Goal: Task Accomplishment & Management: Manage account settings

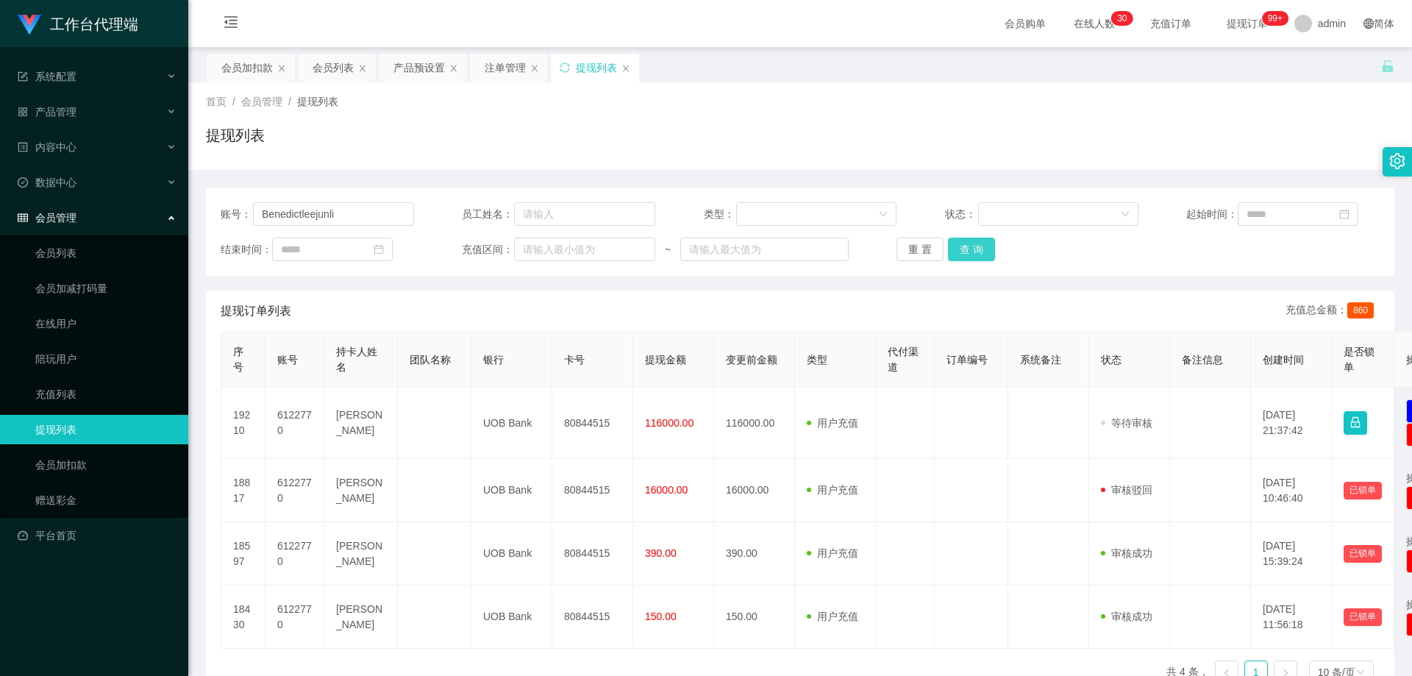
type input "Benedictleejunli"
click at [963, 245] on button "查 询" at bounding box center [971, 249] width 47 height 24
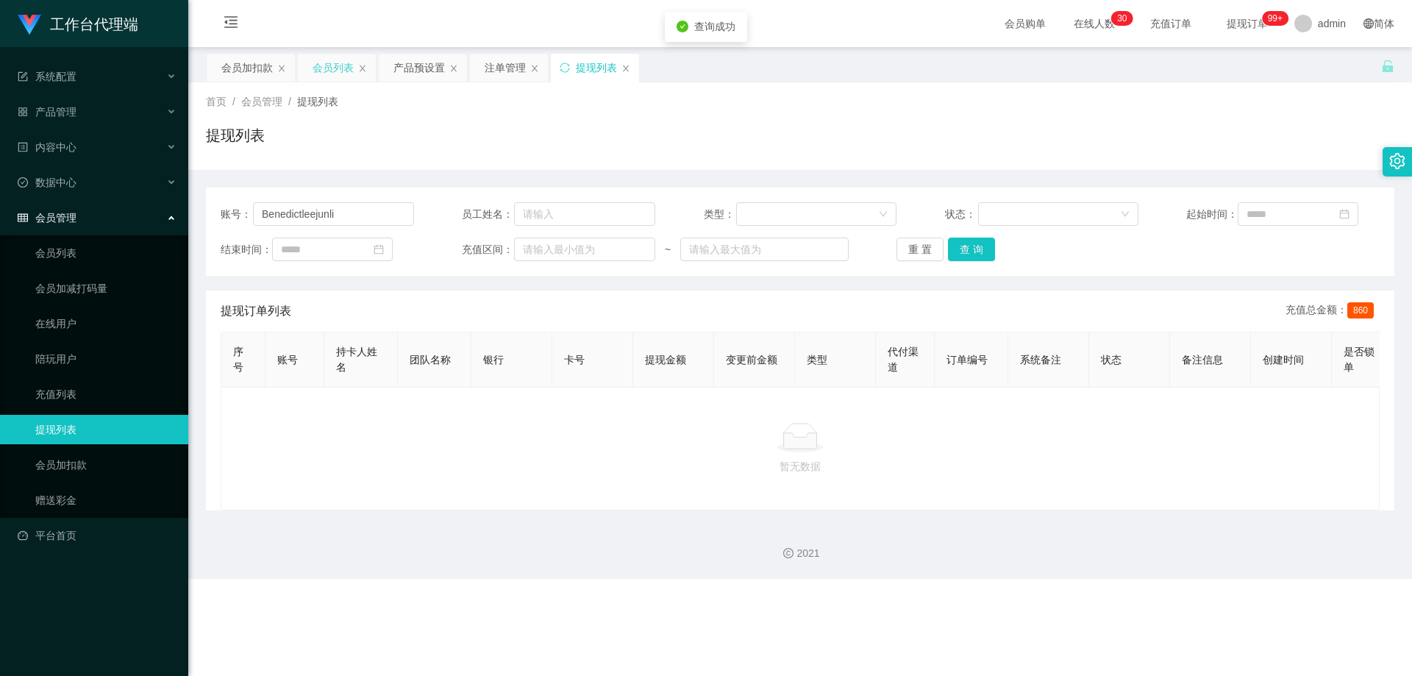
click at [335, 67] on div "会员列表" at bounding box center [332, 68] width 41 height 28
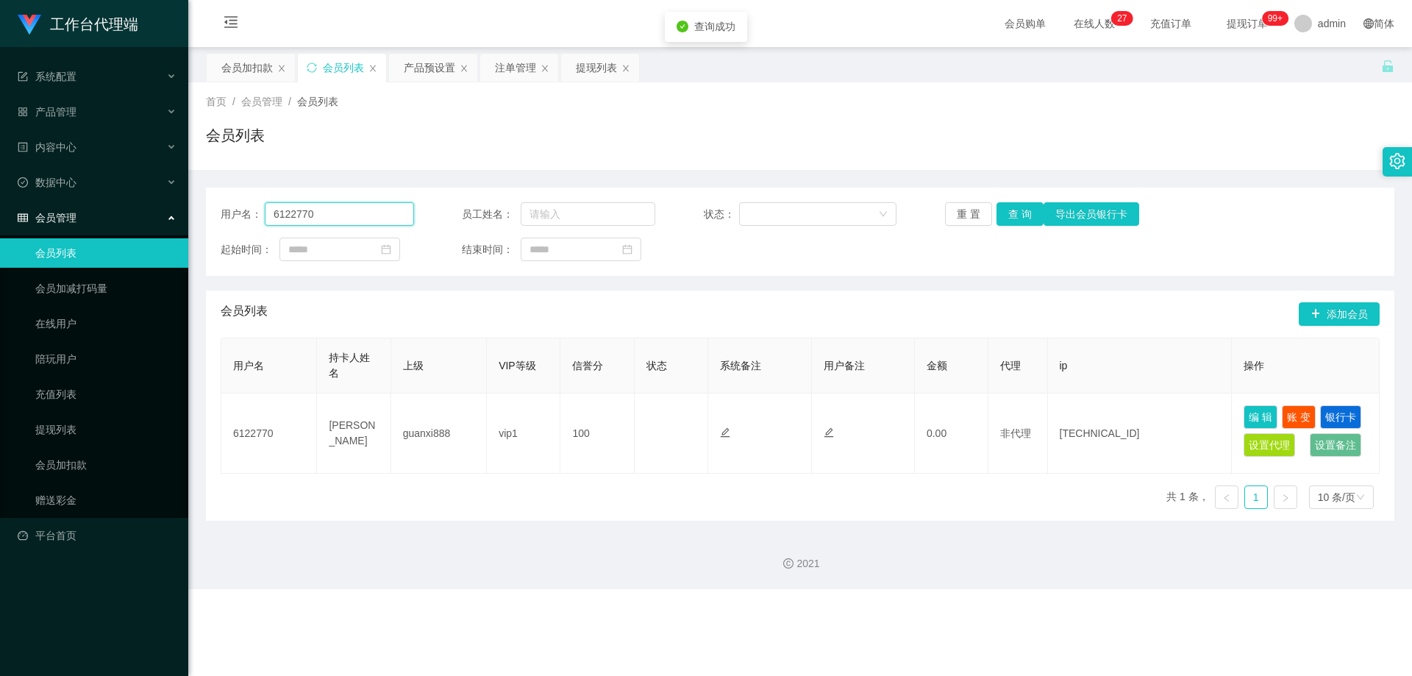
drag, startPoint x: 339, startPoint y: 220, endPoint x: 212, endPoint y: 212, distance: 127.4
click at [210, 212] on div "用户名： 6122770 员工姓名： 状态： 重 置 查 询 导出会员银行卡 起始时间： 结束时间：" at bounding box center [800, 231] width 1188 height 88
paste input "Benedictleejunli"
type input "Benedictleejunli"
click at [1034, 215] on button "查 询" at bounding box center [1019, 214] width 47 height 24
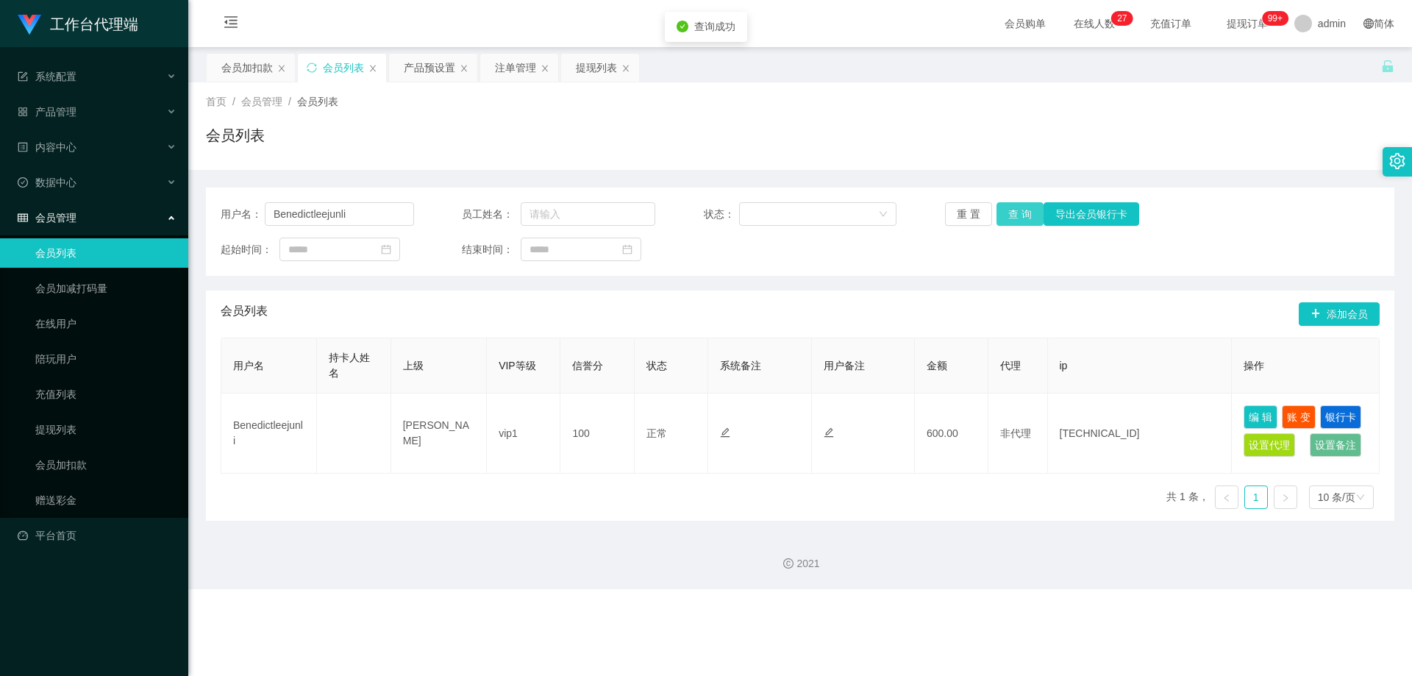
click at [1020, 213] on button "查 询" at bounding box center [1019, 214] width 47 height 24
click at [1020, 214] on button "查 询" at bounding box center [1019, 214] width 47 height 24
click at [1019, 215] on button "查 询" at bounding box center [1019, 214] width 47 height 24
click at [1016, 215] on button "查 询" at bounding box center [1019, 214] width 47 height 24
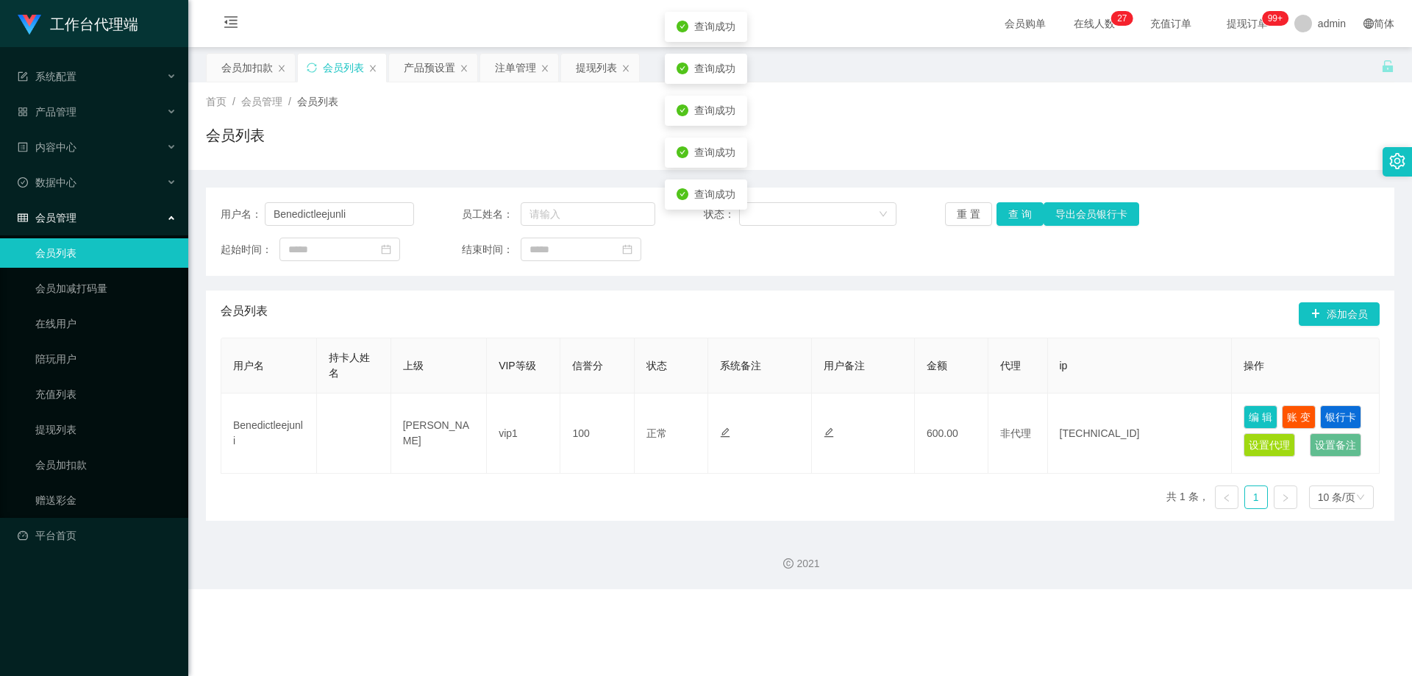
click at [906, 175] on div "用户名： Benedictleejunli 员工姓名： 状态： 重 置 查 询 导出会员银行卡 起始时间： 结束时间： 会员列表 添加会员 用户名 持卡人姓名…" at bounding box center [800, 345] width 1188 height 351
click at [1009, 216] on button "查 询" at bounding box center [1019, 214] width 47 height 24
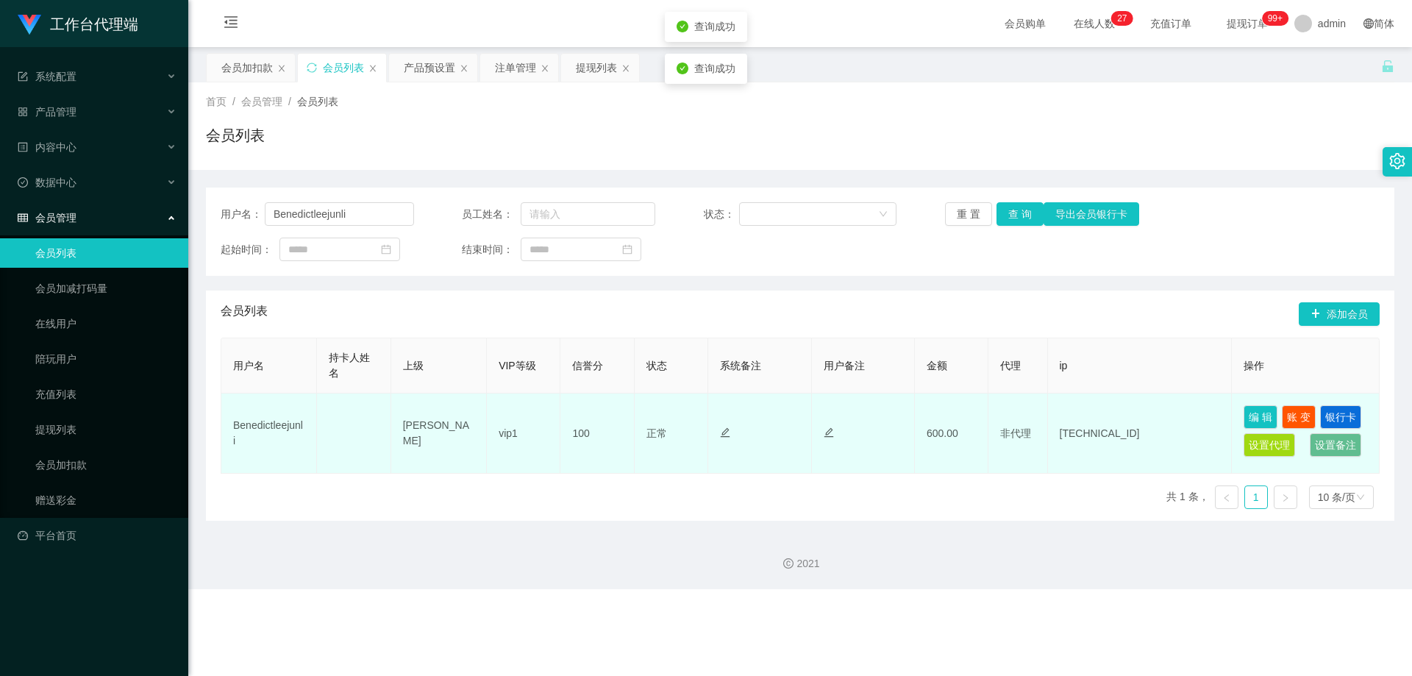
click at [948, 418] on td "600.00" at bounding box center [952, 433] width 74 height 80
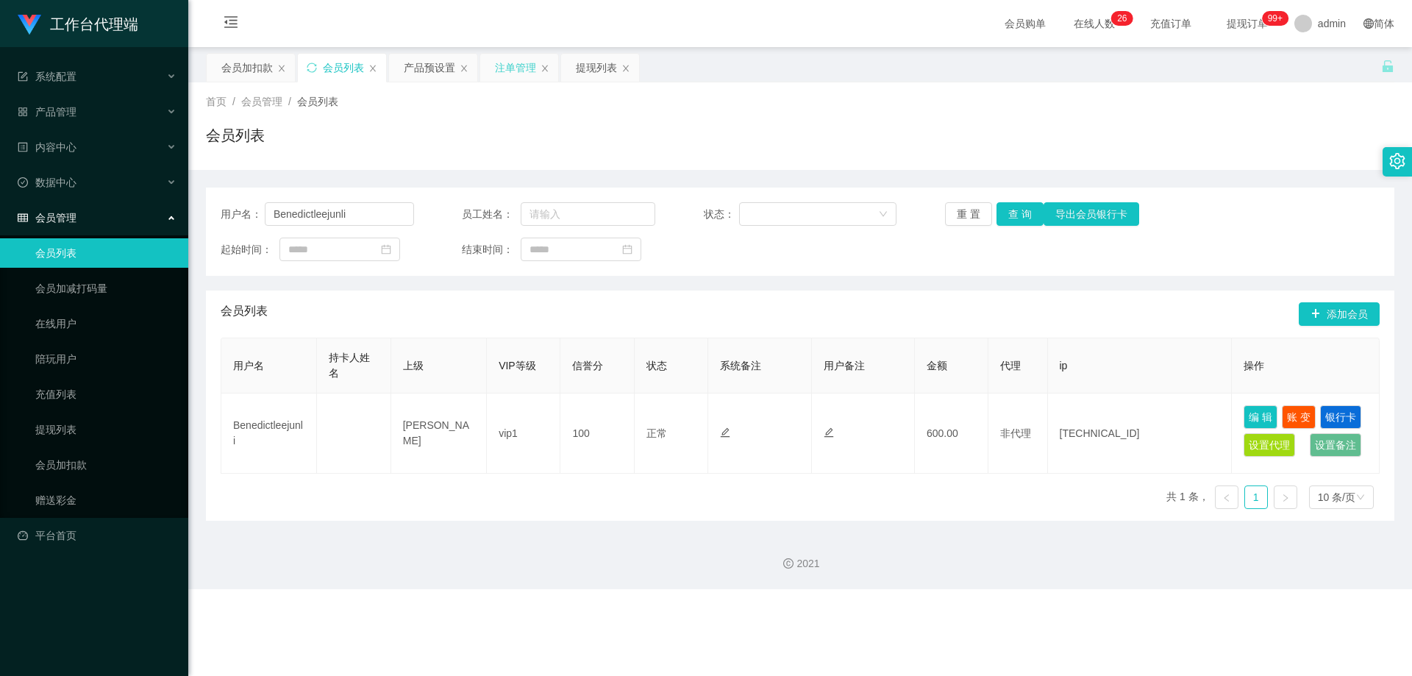
click at [521, 68] on div "注单管理" at bounding box center [515, 68] width 41 height 28
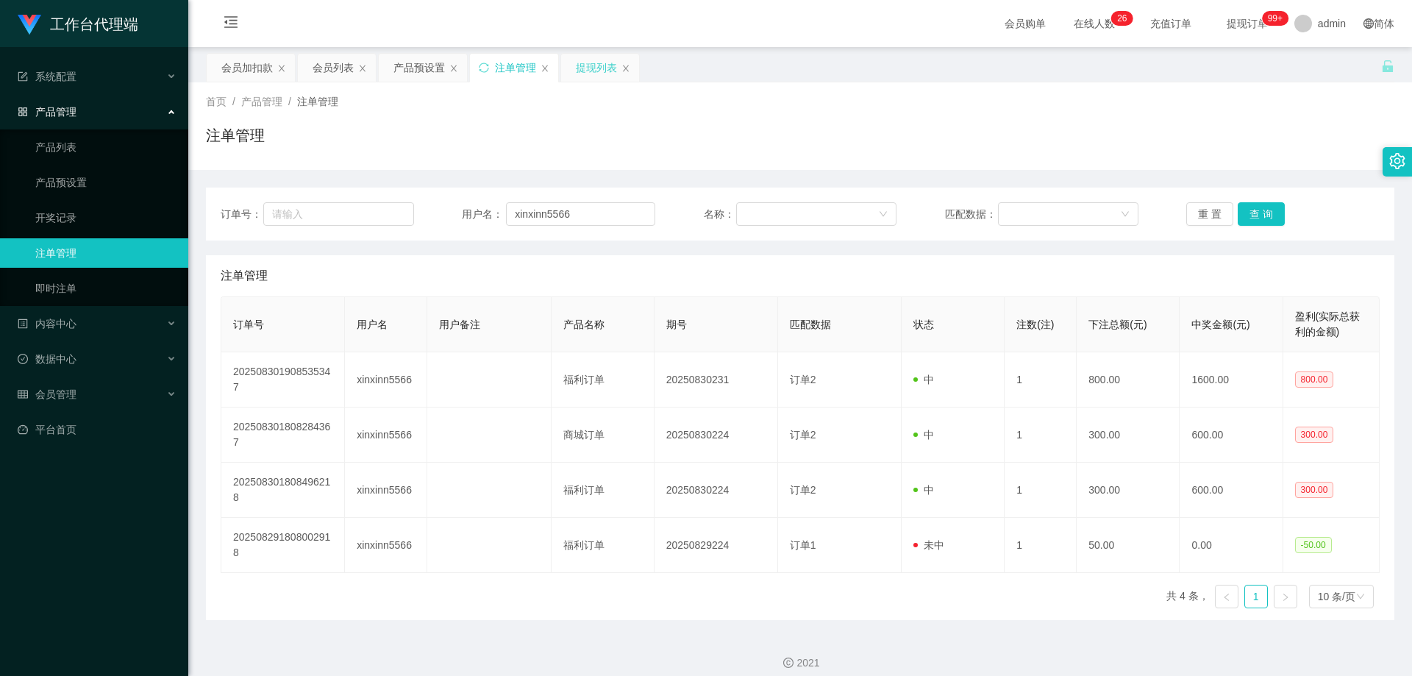
click at [595, 65] on div "提现列表" at bounding box center [596, 68] width 41 height 28
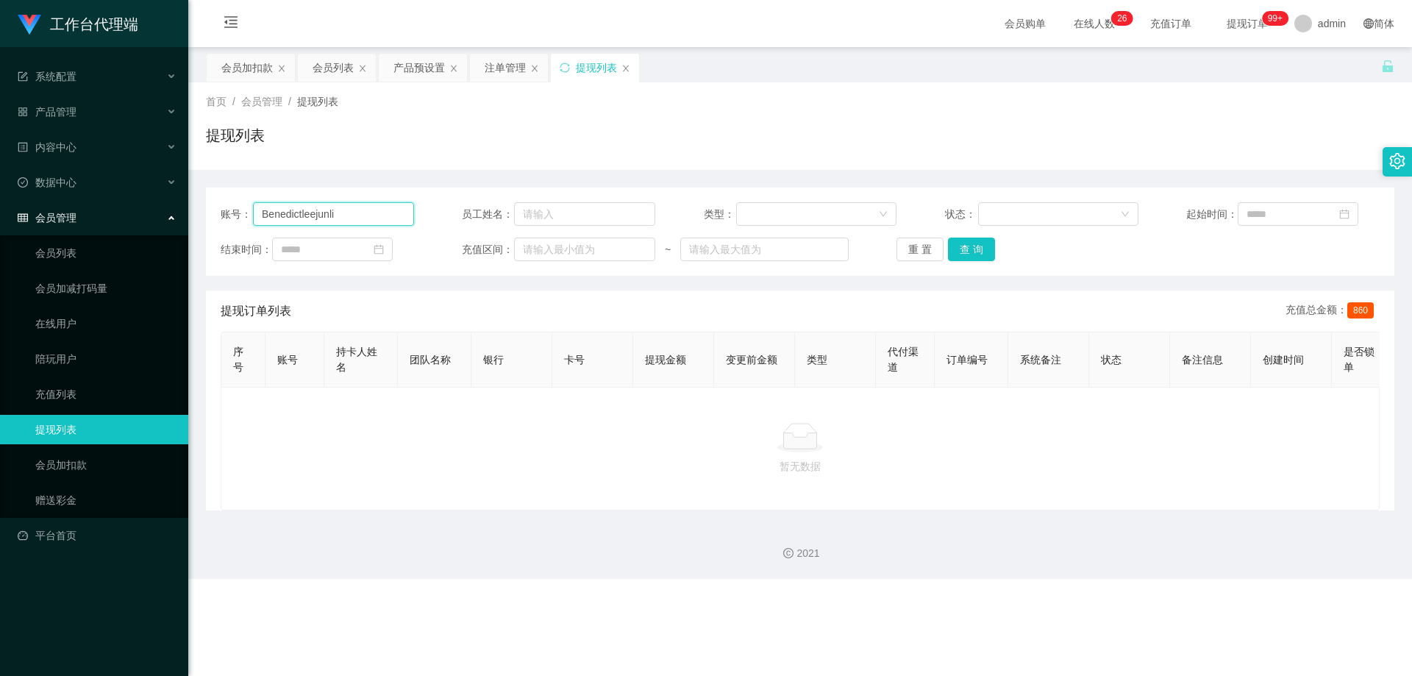
drag, startPoint x: 365, startPoint y: 221, endPoint x: 53, endPoint y: 215, distance: 311.8
click at [53, 215] on section "工作台代理端 系统配置 系统配置列表 管理员列表 管理员分组 systemPays 产品管理 产品列表 产品预设置 开奖记录 注单管理 即时注单 内容中心 站…" at bounding box center [706, 289] width 1412 height 579
click at [494, 68] on div "注单管理" at bounding box center [504, 68] width 41 height 28
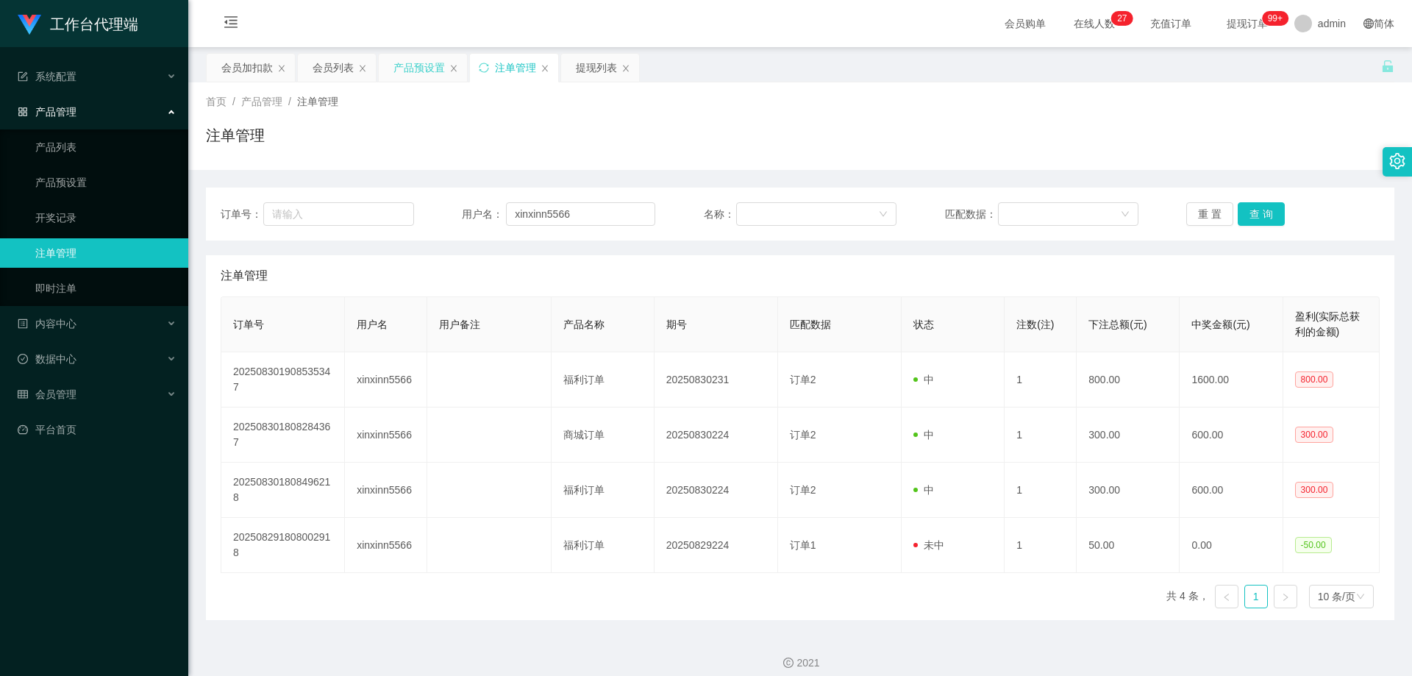
click at [425, 69] on div "产品预设置" at bounding box center [418, 68] width 51 height 28
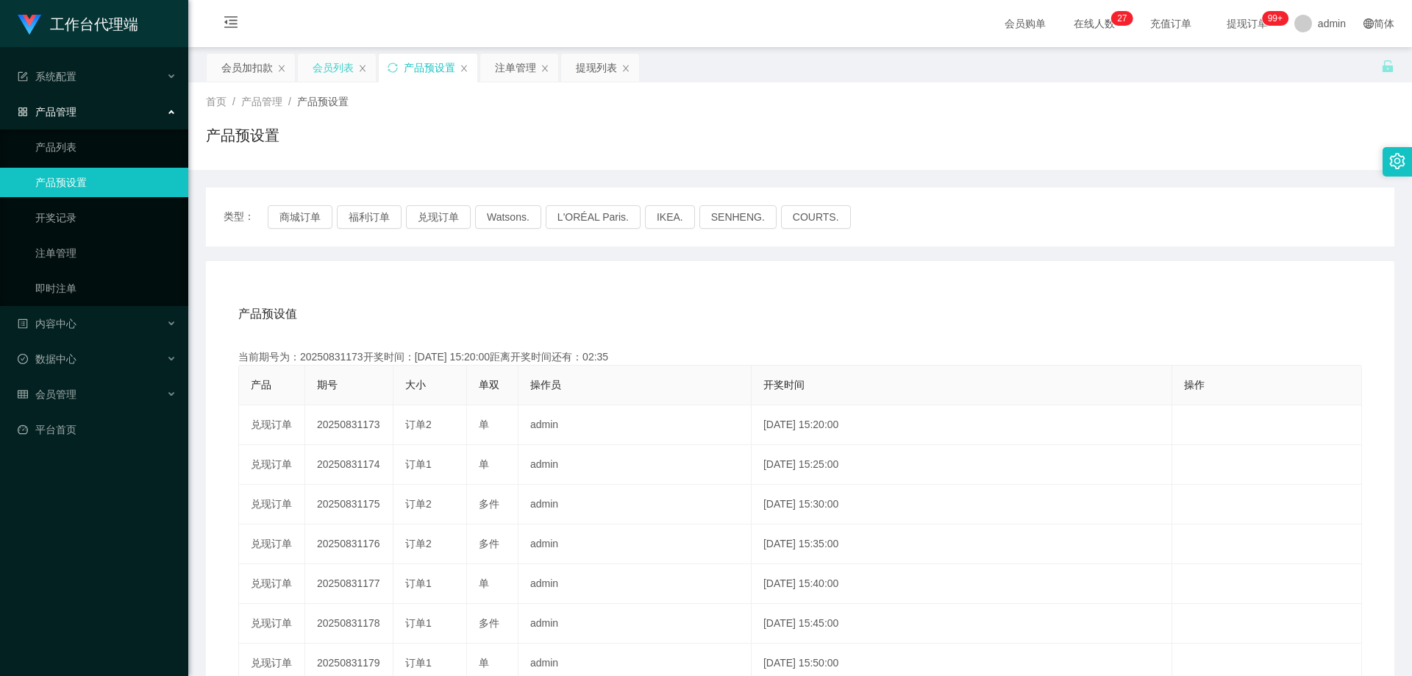
click at [335, 63] on div "会员列表" at bounding box center [332, 68] width 41 height 28
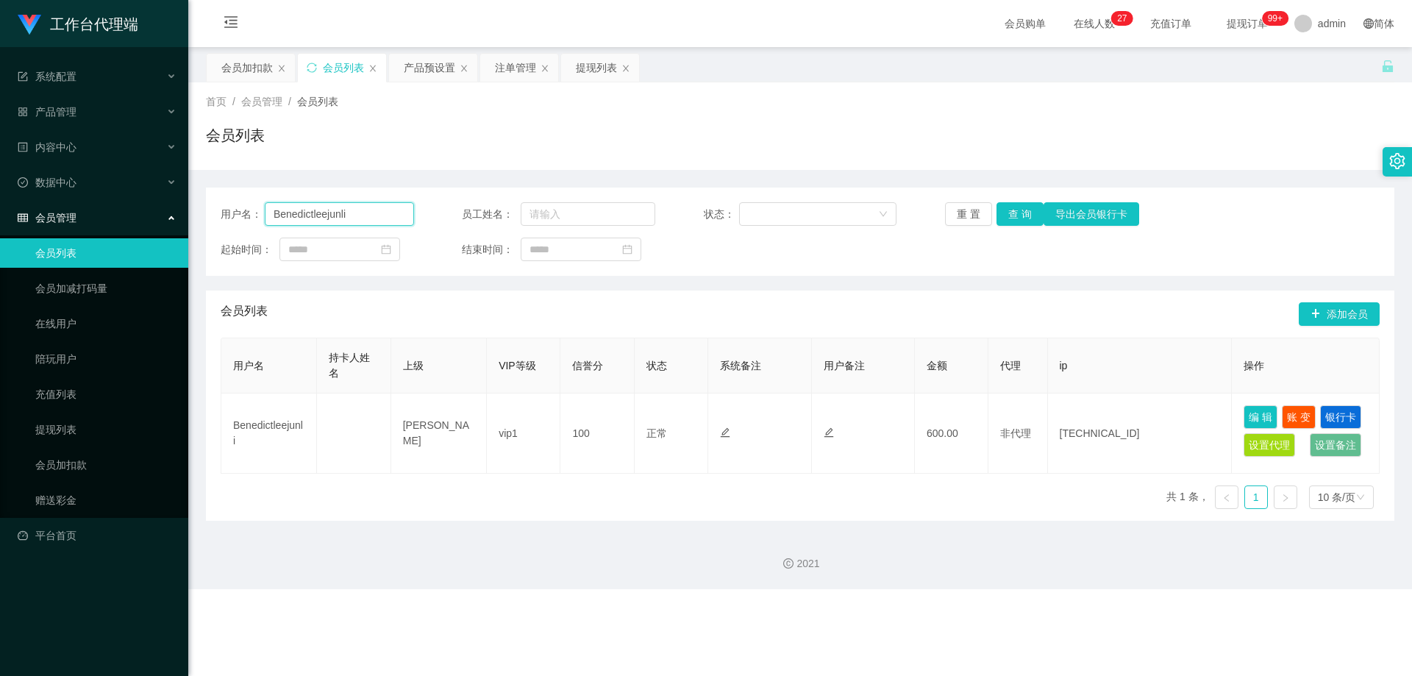
drag, startPoint x: 298, startPoint y: 223, endPoint x: 68, endPoint y: 210, distance: 229.7
click at [79, 213] on section "工作台代理端 系统配置 系统配置列表 管理员列表 管理员分组 systemPays 产品管理 产品列表 产品预设置 开奖记录 注单管理 即时注单 内容中心 站…" at bounding box center [706, 294] width 1412 height 589
click at [232, 72] on div "会员加扣款" at bounding box center [246, 68] width 51 height 28
